Goal: Information Seeking & Learning: Learn about a topic

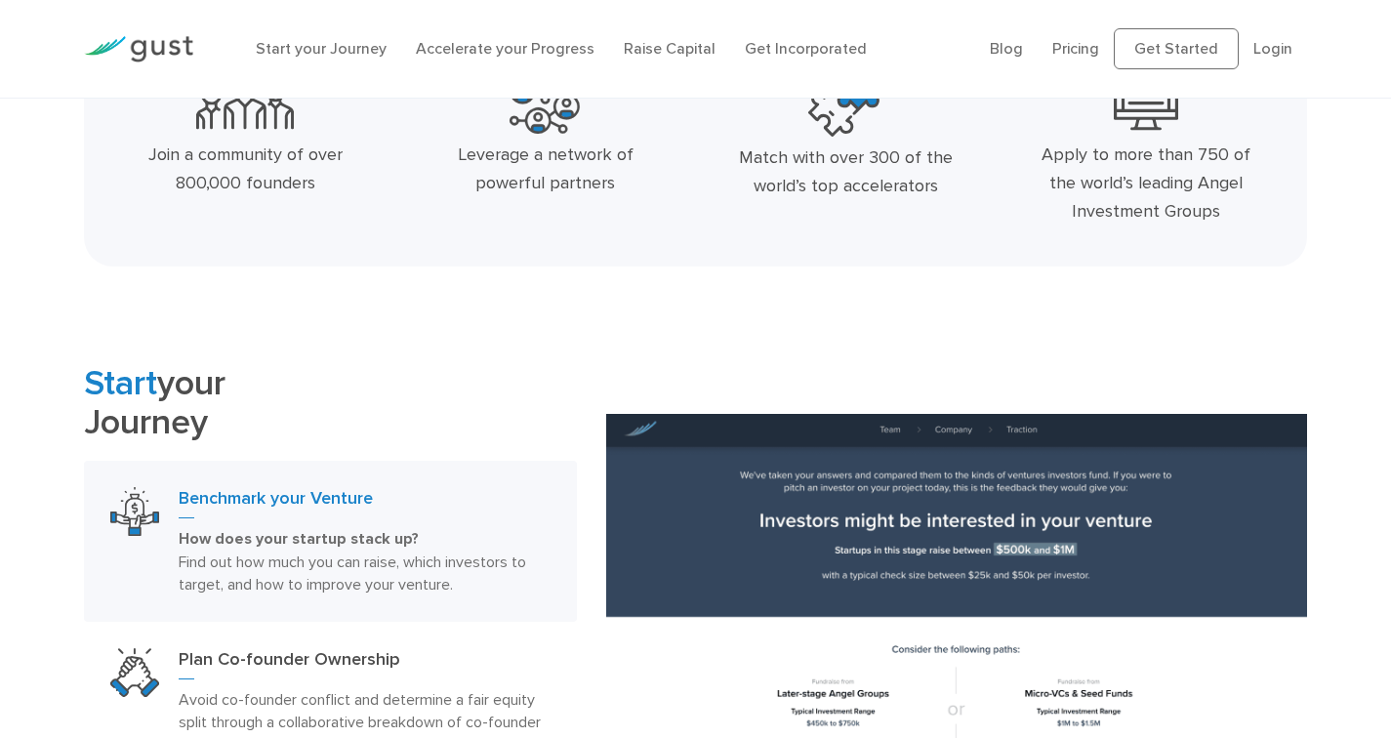
scroll to position [738, 0]
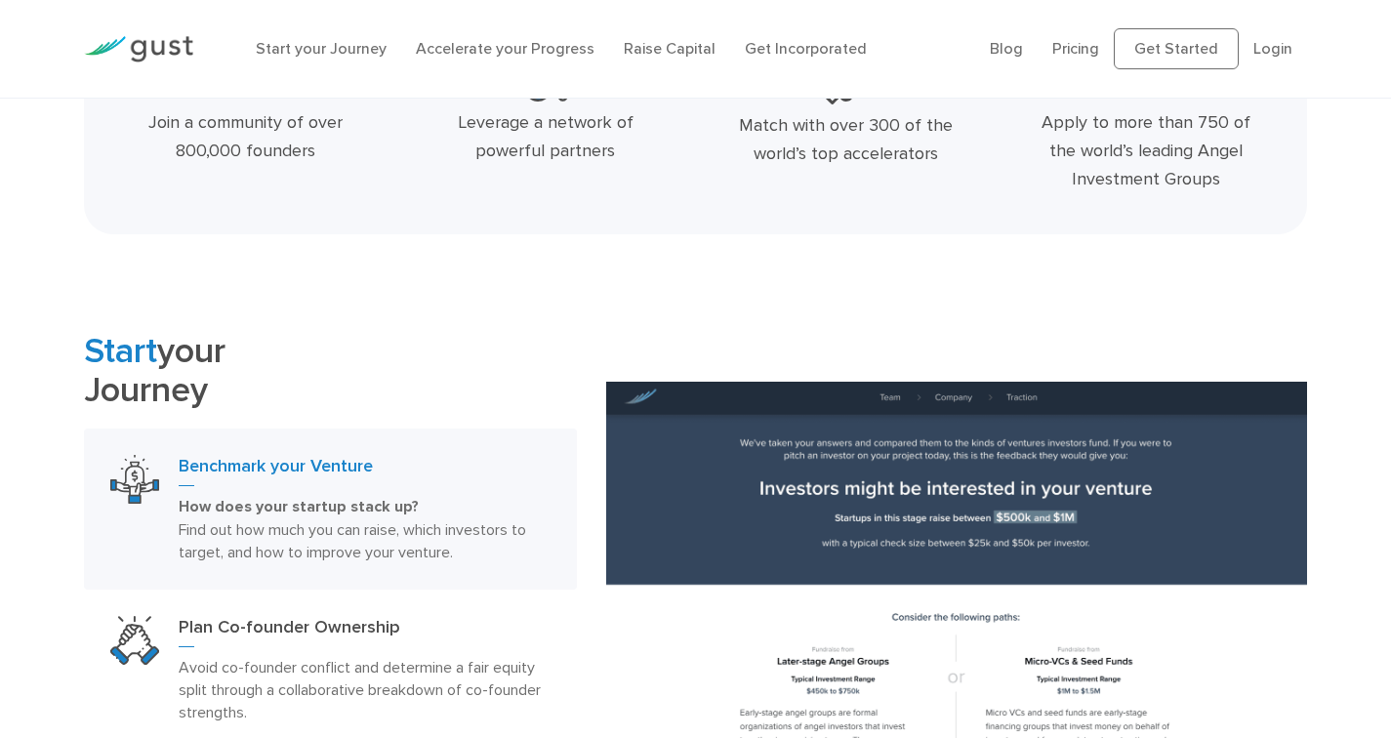
click at [27, 385] on div "Start your Journey Benchmark your Venture How does your startup stack up? Find …" at bounding box center [695, 650] width 1391 height 636
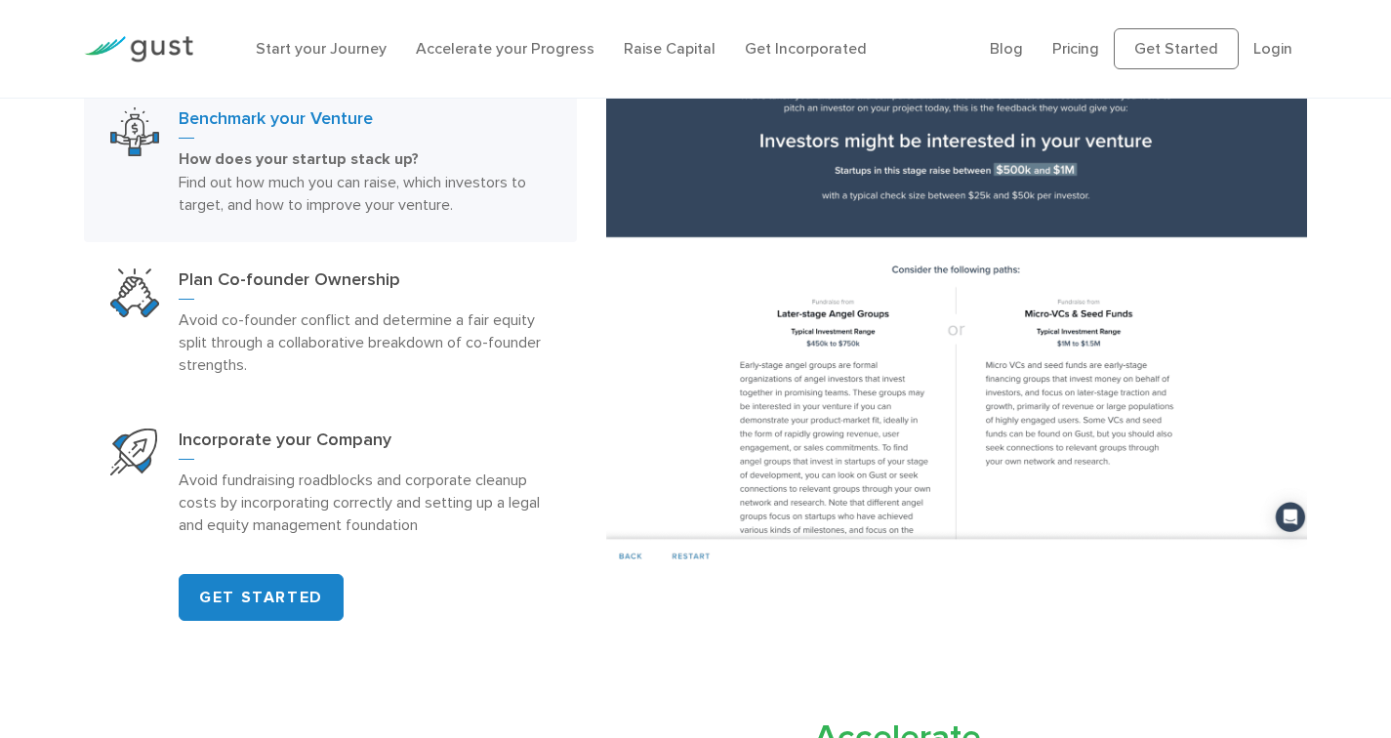
scroll to position [1090, 0]
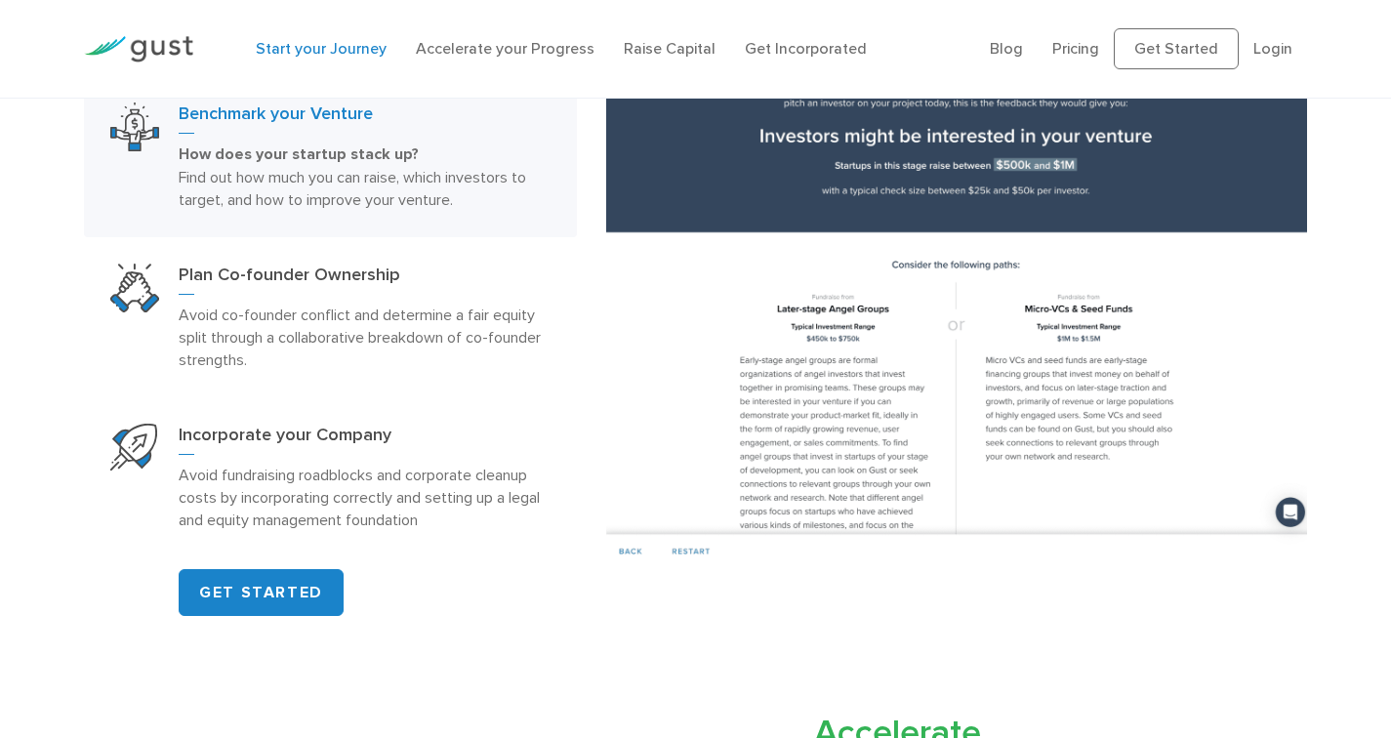
click at [358, 44] on link "Start your Journey" at bounding box center [321, 48] width 131 height 19
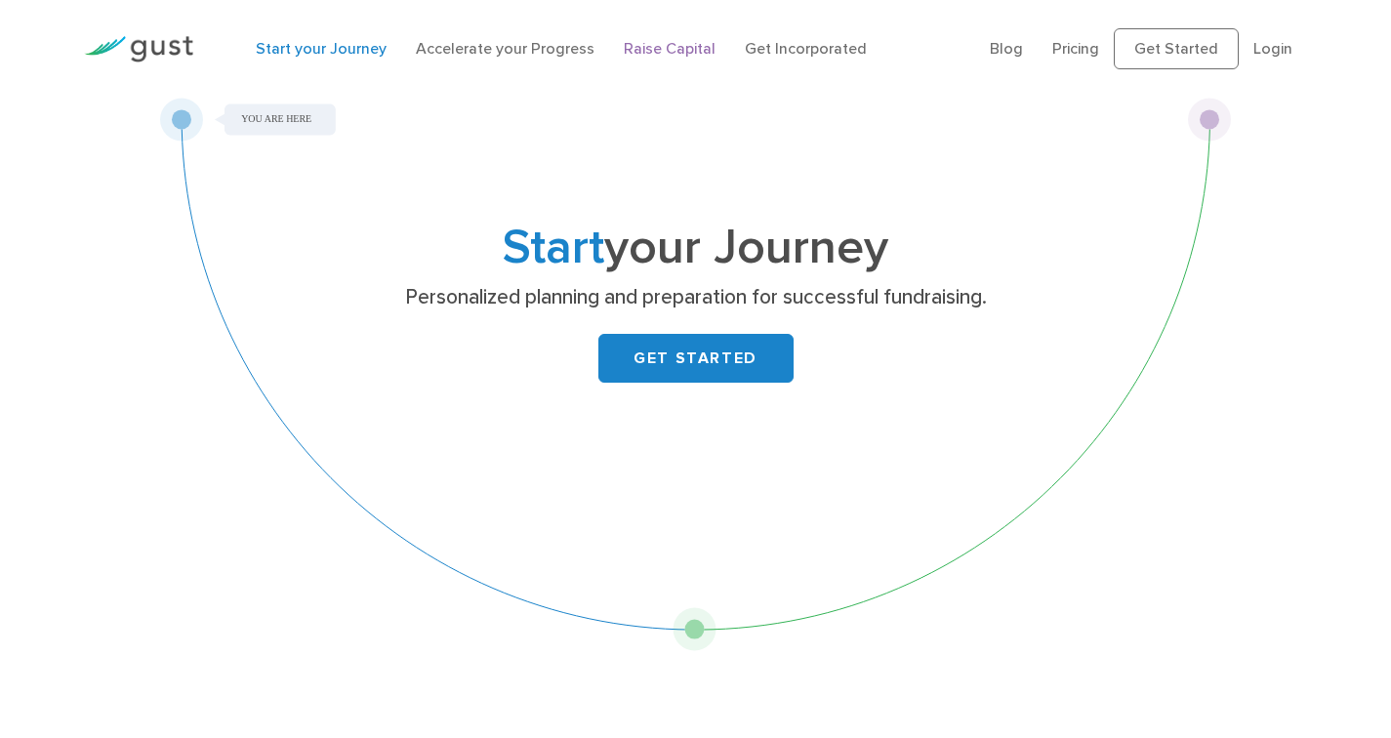
click at [657, 47] on link "Raise Capital" at bounding box center [670, 48] width 92 height 19
